Goal: Contribute content: Add original content to the website for others to see

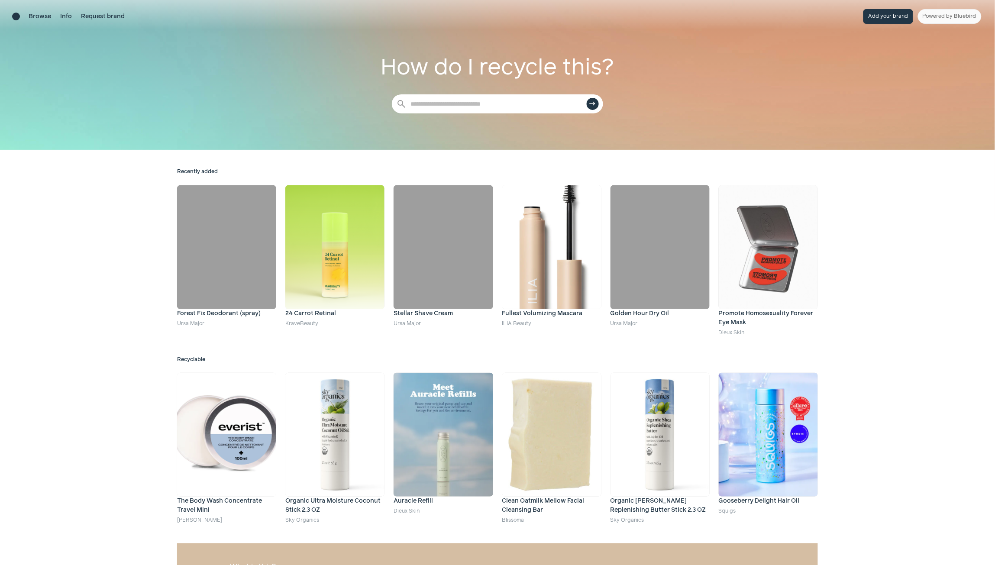
click at [881, 16] on button "Add your brand" at bounding box center [888, 16] width 50 height 15
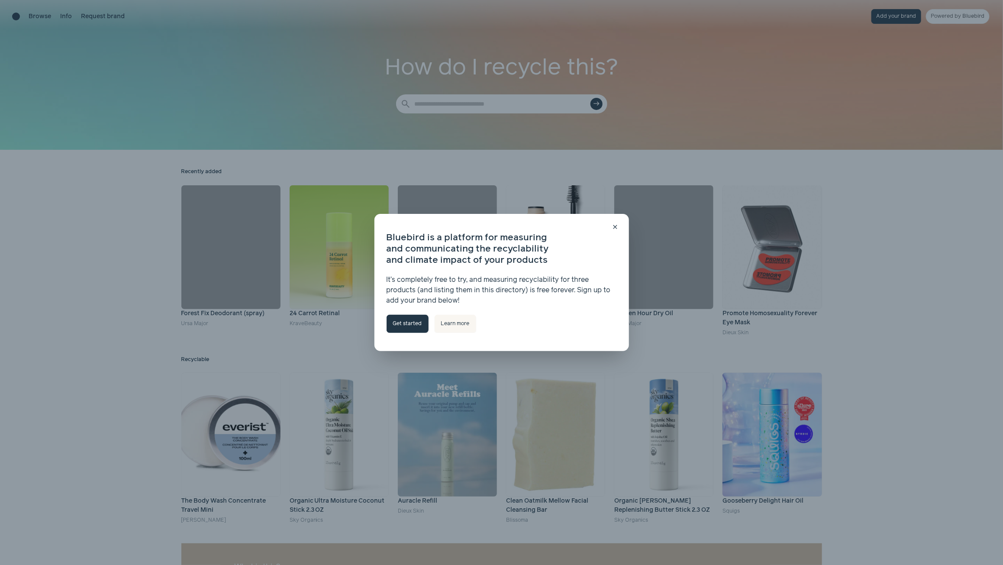
click at [404, 328] on link "Get started" at bounding box center [408, 324] width 42 height 18
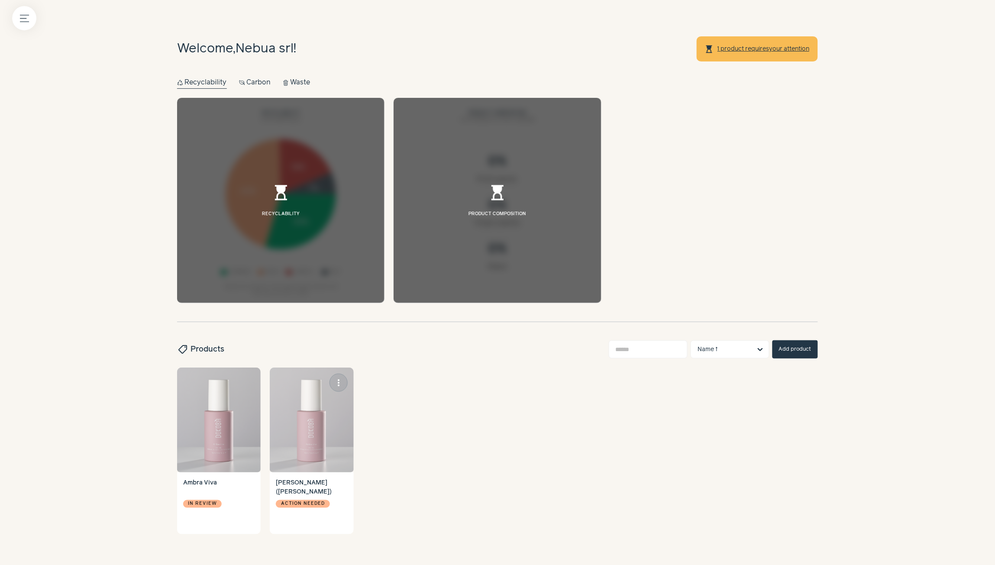
click at [294, 427] on img at bounding box center [312, 420] width 84 height 105
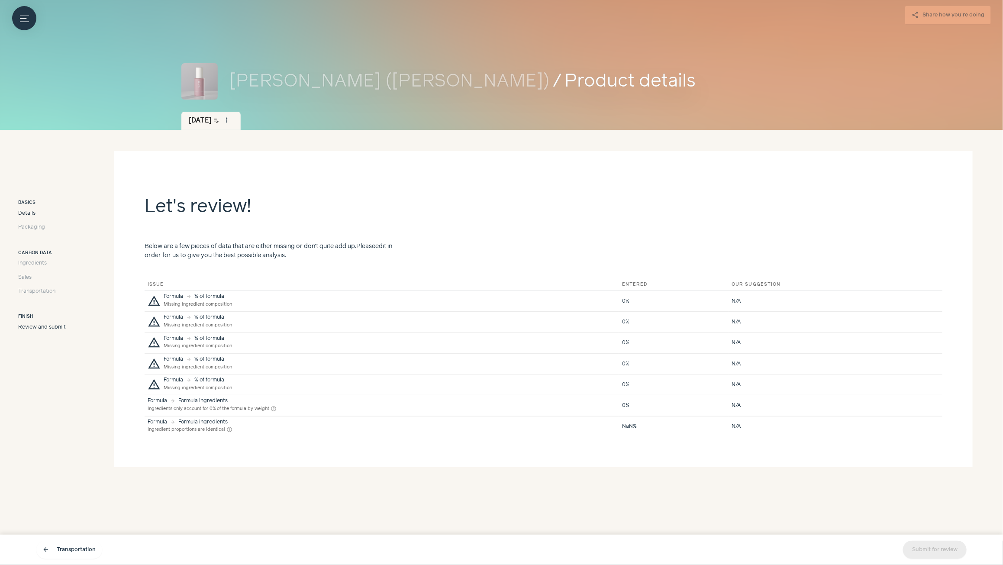
click at [24, 217] on span "Details" at bounding box center [26, 214] width 17 height 8
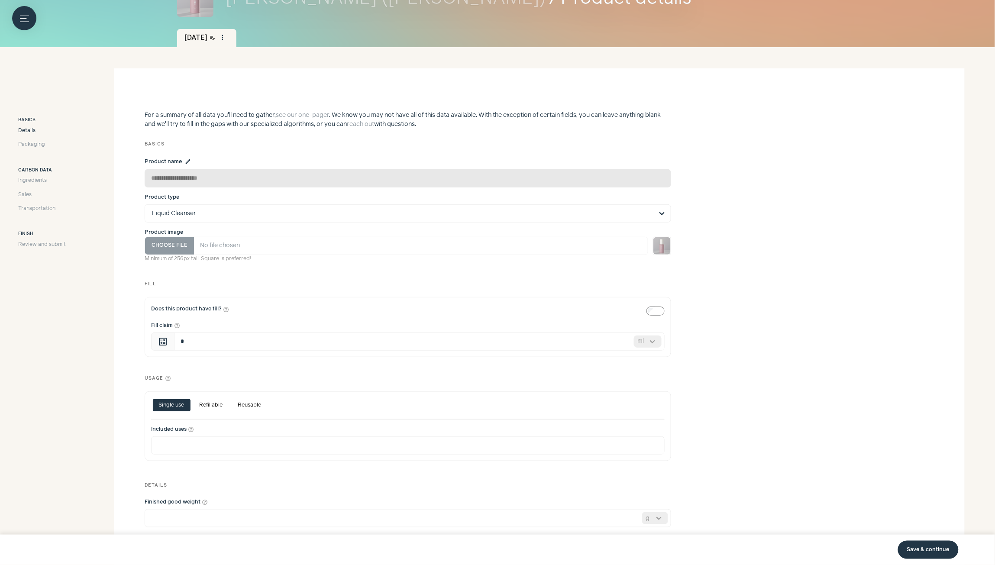
scroll to position [181, 0]
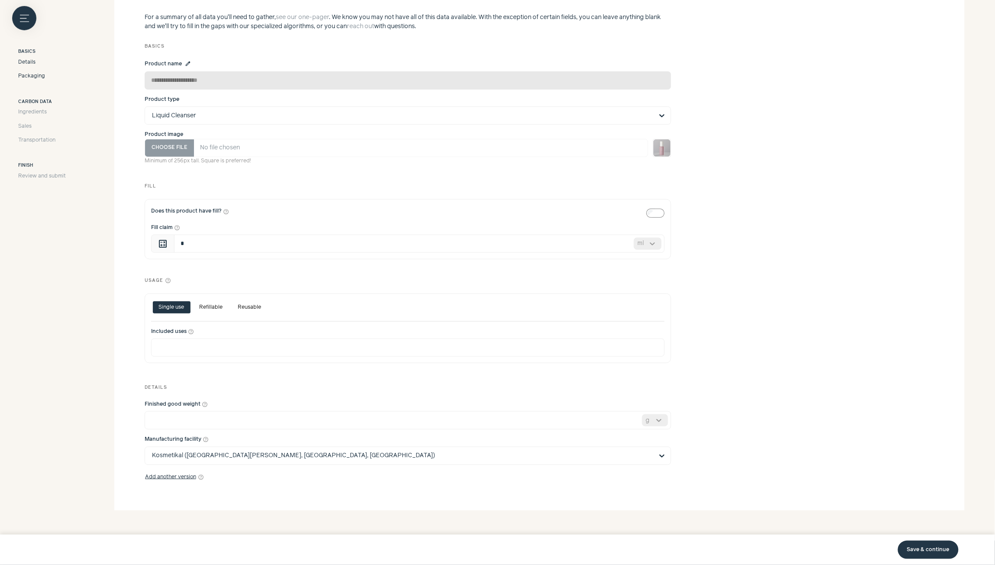
click at [32, 74] on span "Packaging" at bounding box center [31, 76] width 27 height 8
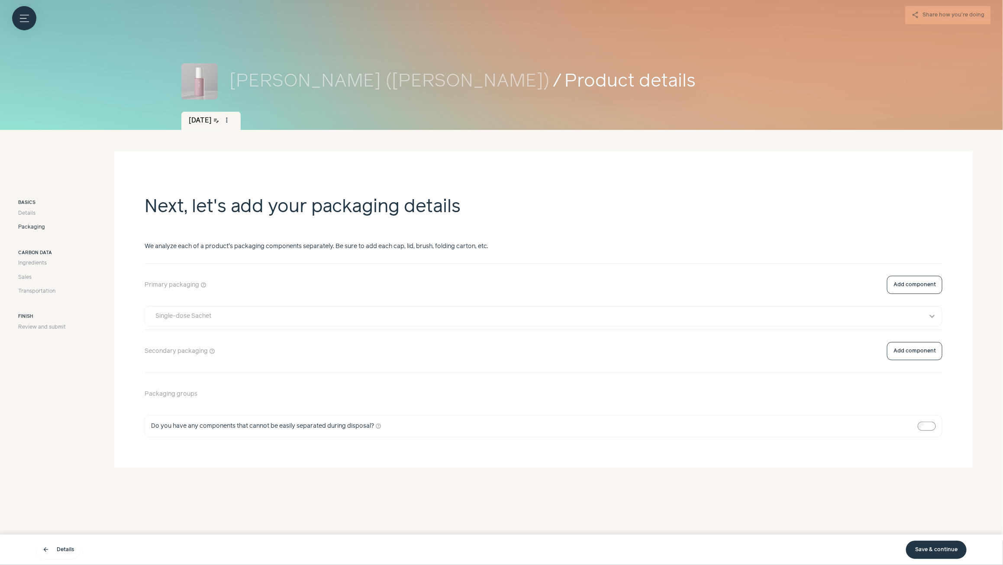
click at [241, 316] on div "Single-dose Sachet" at bounding box center [536, 316] width 772 height 9
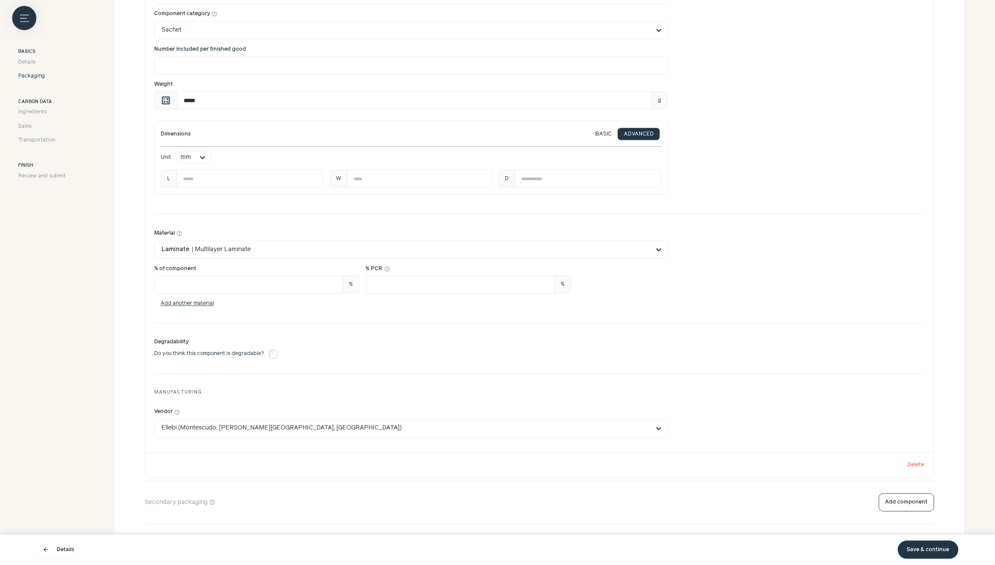
scroll to position [390, 0]
